Goal: Check status: Check status

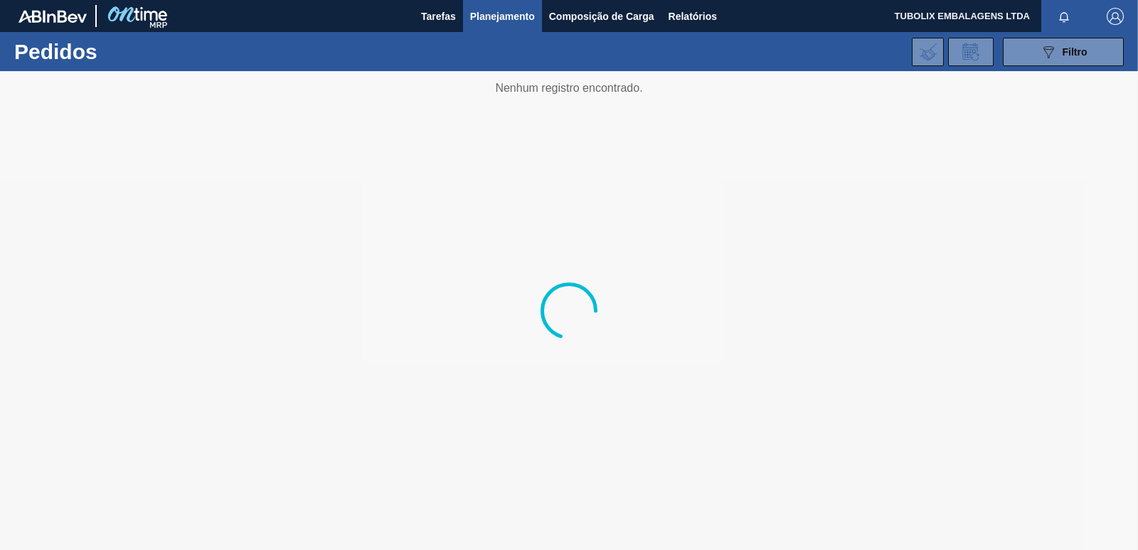
drag, startPoint x: 755, startPoint y: 198, endPoint x: 782, endPoint y: 28, distance: 172.9
click at [755, 198] on div at bounding box center [569, 310] width 1138 height 479
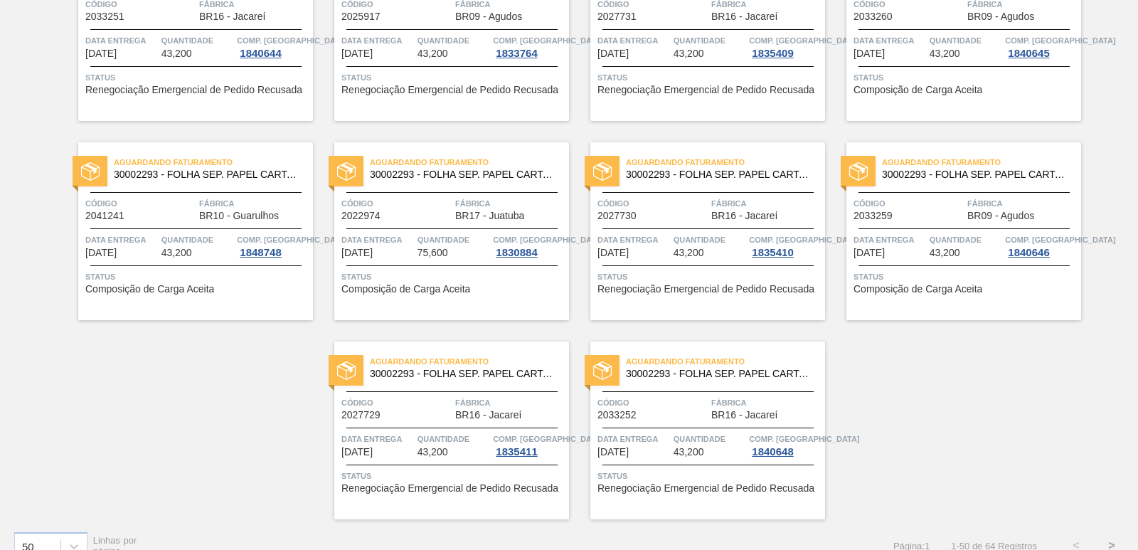
scroll to position [2197, 0]
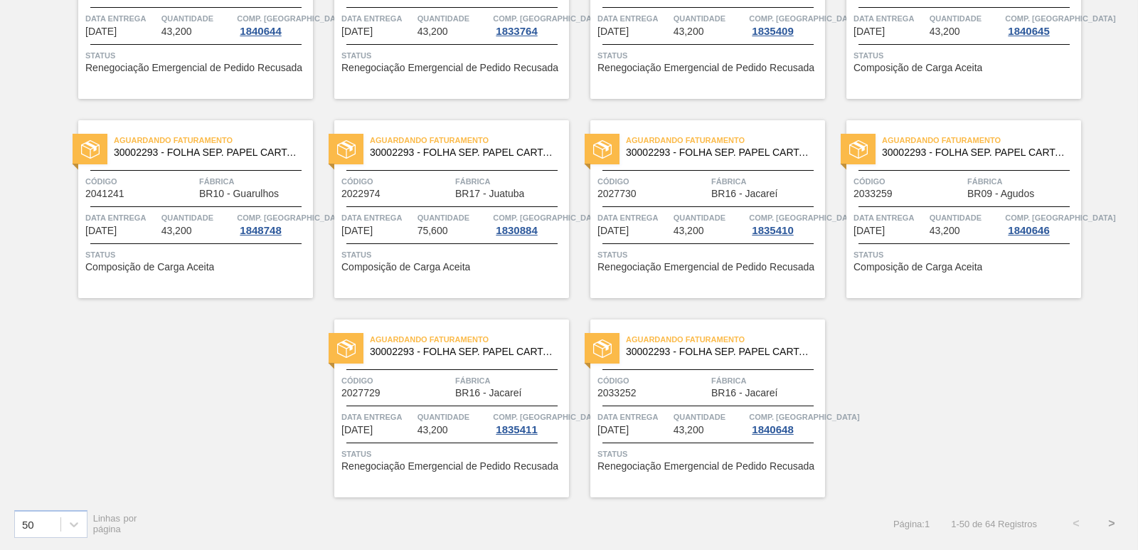
click at [1108, 517] on button ">" at bounding box center [1112, 524] width 36 height 36
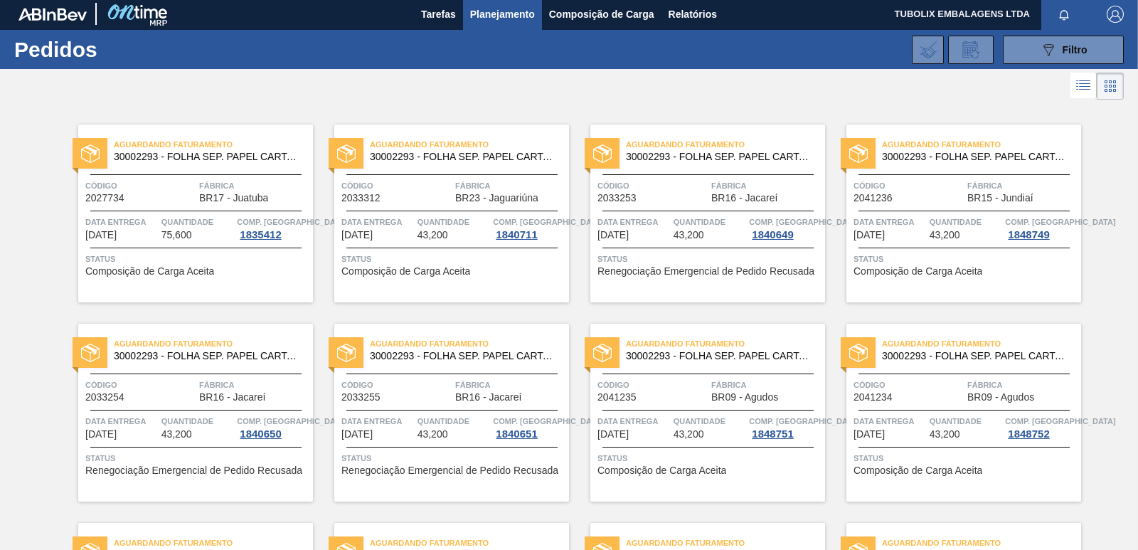
scroll to position [0, 0]
